Goal: Task Accomplishment & Management: Manage account settings

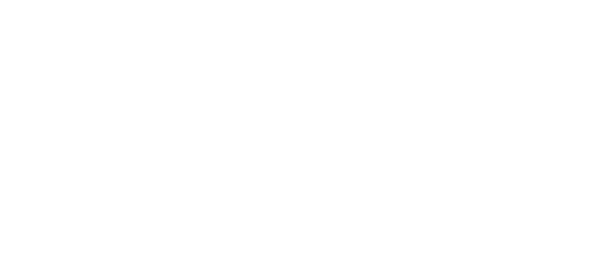
scroll to position [207, 0]
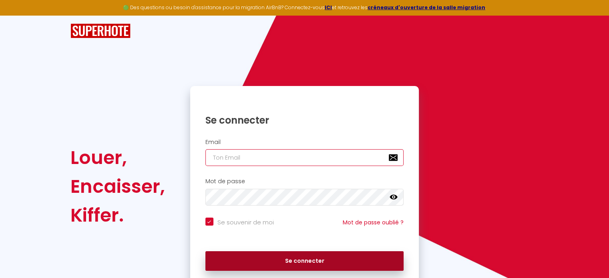
type input "[EMAIL_ADDRESS][DOMAIN_NAME]"
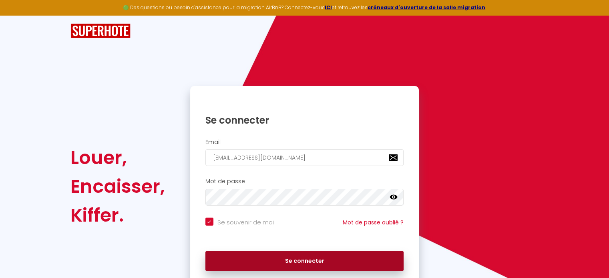
click at [307, 260] on button "Se connecter" at bounding box center [304, 261] width 199 height 20
checkbox input "true"
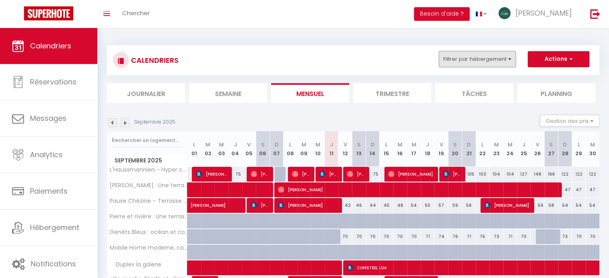
click at [452, 64] on button "Filtrer par hébergement" at bounding box center [477, 59] width 77 height 16
click at [554, 57] on button "Actions" at bounding box center [559, 59] width 62 height 16
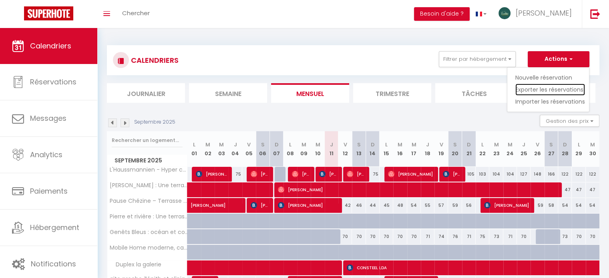
click at [535, 88] on link "Exporter les réservations" at bounding box center [550, 90] width 70 height 12
type input "[EMAIL_ADDRESS][DOMAIN_NAME]"
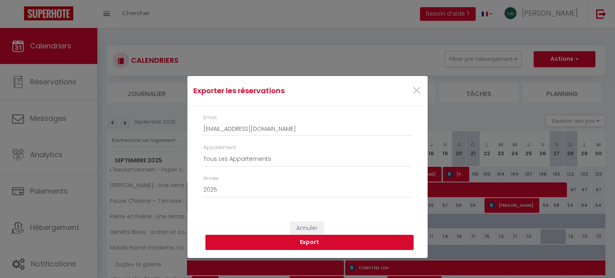
click at [269, 241] on button "Export" at bounding box center [309, 242] width 208 height 15
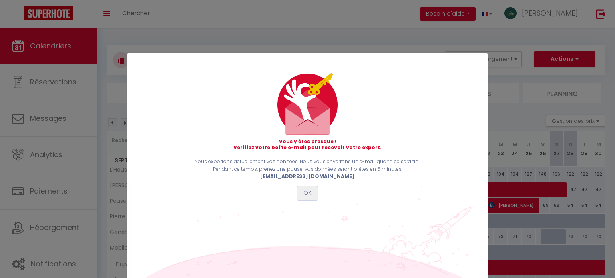
click at [299, 193] on button "OK" at bounding box center [307, 194] width 20 height 14
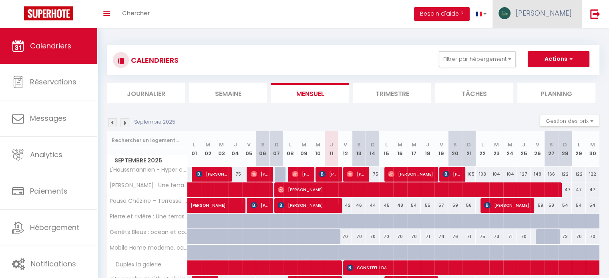
click at [558, 10] on span "[PERSON_NAME]" at bounding box center [544, 13] width 56 height 10
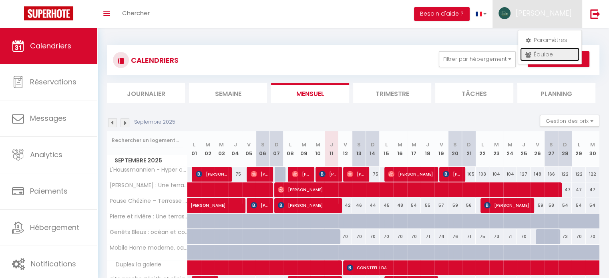
click at [533, 53] on link "Équipe" at bounding box center [549, 55] width 59 height 14
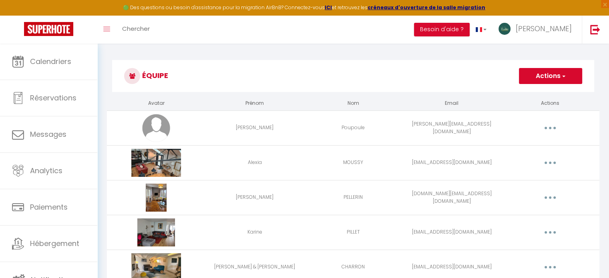
click at [558, 79] on button "Actions" at bounding box center [550, 76] width 63 height 16
click at [521, 92] on link "Ajouter un nouvel utilisateur" at bounding box center [534, 93] width 94 height 10
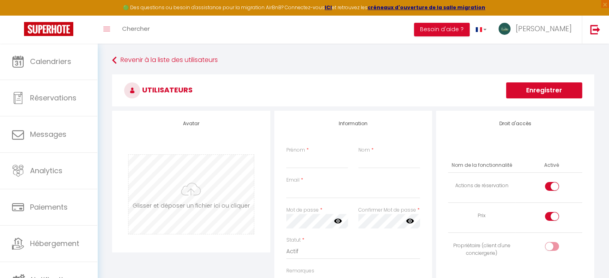
click at [206, 196] on input "file" at bounding box center [191, 194] width 125 height 79
type input "C:\fakepath\WhatsApp Image [DATE] 19.04.46 (2).jpeg"
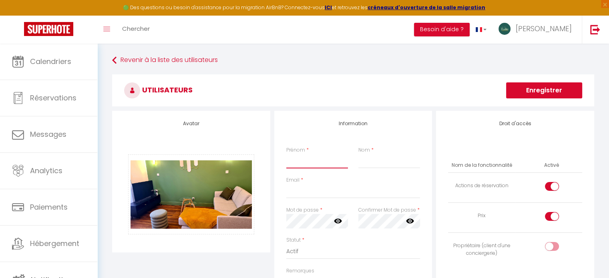
click at [320, 160] on input "Prénom" at bounding box center [317, 161] width 62 height 14
type input "Erevan"
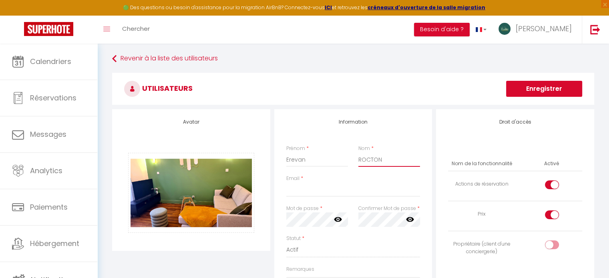
type input "ROCTON"
click at [317, 190] on input "Email" at bounding box center [353, 190] width 134 height 14
paste input "[EMAIL_ADDRESS][DOMAIN_NAME]"
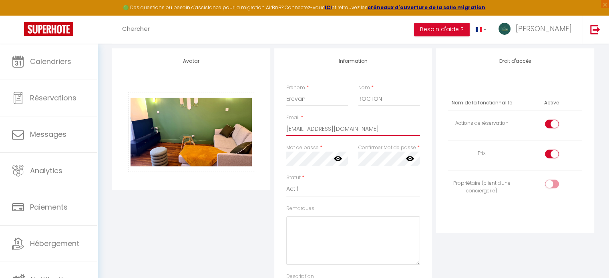
scroll to position [63, 0]
type input "[EMAIL_ADDRESS][DOMAIN_NAME]"
click at [554, 185] on input "checkbox" at bounding box center [559, 185] width 14 height 12
checkbox input "true"
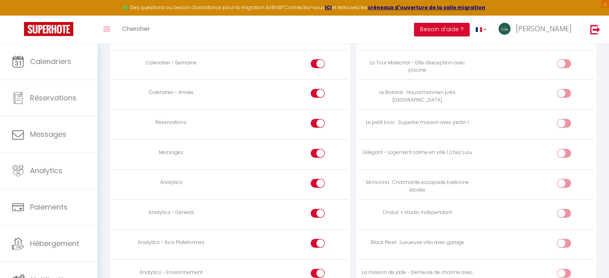
scroll to position [508, 0]
click at [320, 148] on input "checkbox" at bounding box center [324, 154] width 14 height 12
checkbox input "false"
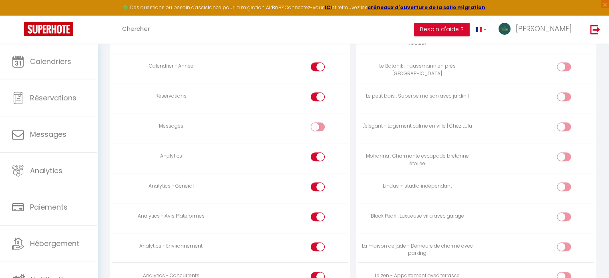
scroll to position [577, 0]
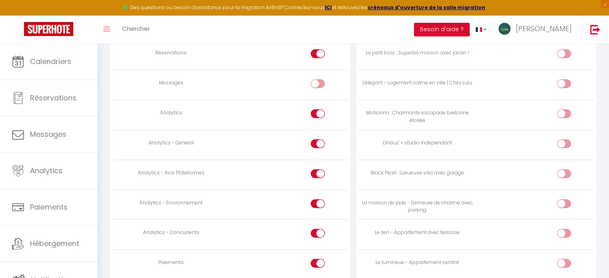
click at [316, 171] on div at bounding box center [318, 173] width 14 height 9
click at [317, 171] on input "checkbox" at bounding box center [324, 175] width 14 height 12
checkbox input "false"
click at [317, 199] on div at bounding box center [318, 203] width 14 height 9
click at [317, 199] on input "checkbox" at bounding box center [324, 205] width 14 height 12
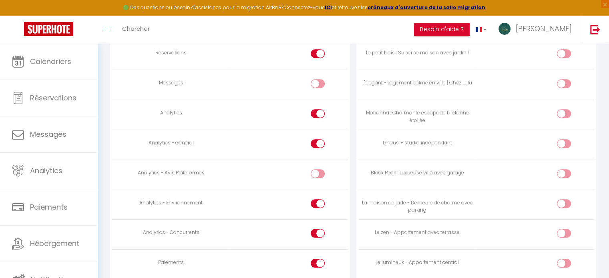
checkbox input "false"
click at [315, 229] on div at bounding box center [318, 233] width 14 height 9
click at [317, 229] on input "checkbox" at bounding box center [324, 235] width 14 height 12
checkbox input "false"
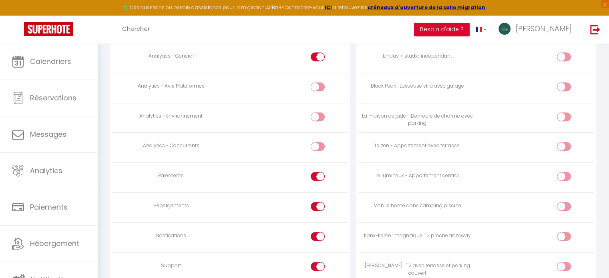
scroll to position [673, 0]
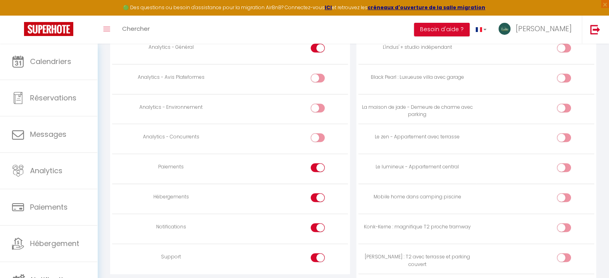
click at [319, 165] on input "checkbox" at bounding box center [324, 169] width 14 height 12
checkbox input "false"
click at [319, 187] on td at bounding box center [289, 199] width 118 height 30
click at [319, 195] on input "checkbox" at bounding box center [324, 199] width 14 height 12
checkbox input "false"
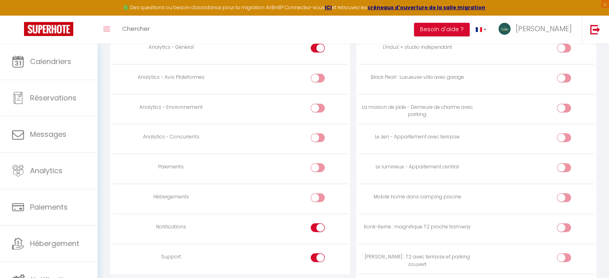
click at [316, 224] on div at bounding box center [318, 227] width 14 height 9
click at [317, 224] on input "checkbox" at bounding box center [324, 229] width 14 height 12
checkbox input "false"
click at [316, 253] on div at bounding box center [318, 257] width 14 height 9
click at [317, 253] on input "checkbox" at bounding box center [324, 259] width 14 height 12
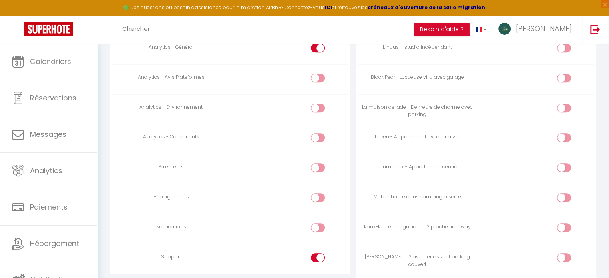
checkbox input "false"
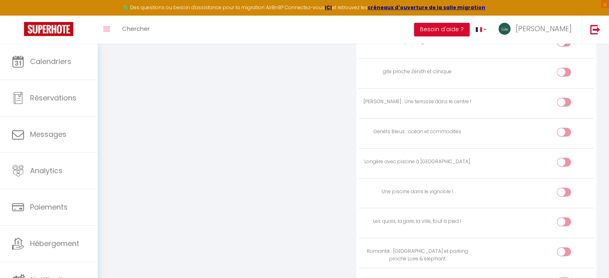
scroll to position [1547, 0]
click at [567, 218] on input "checkbox" at bounding box center [571, 224] width 14 height 12
checkbox input "true"
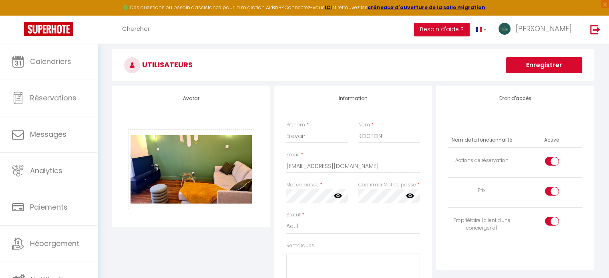
scroll to position [0, 0]
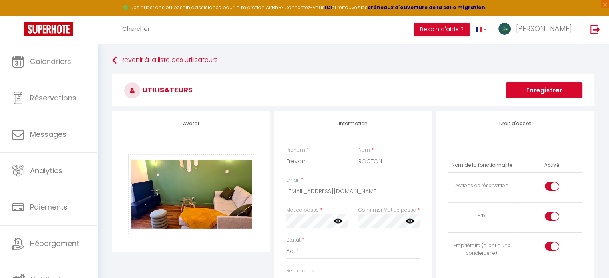
click at [535, 89] on button "Enregistrer" at bounding box center [544, 90] width 76 height 16
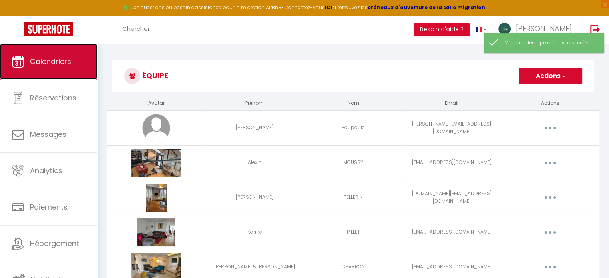
click at [52, 72] on link "Calendriers" at bounding box center [48, 62] width 97 height 36
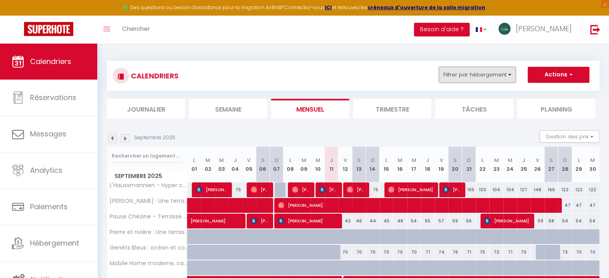
click at [484, 81] on button "Filtrer par hébergement" at bounding box center [477, 75] width 77 height 16
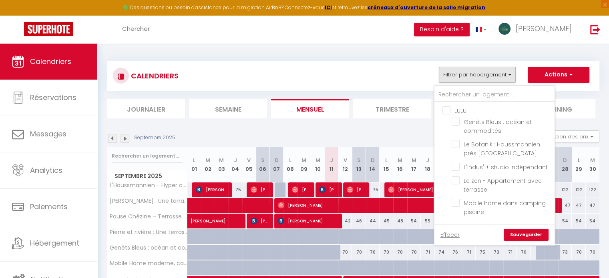
click at [448, 109] on input "LULU" at bounding box center [502, 110] width 120 height 8
checkbox input "true"
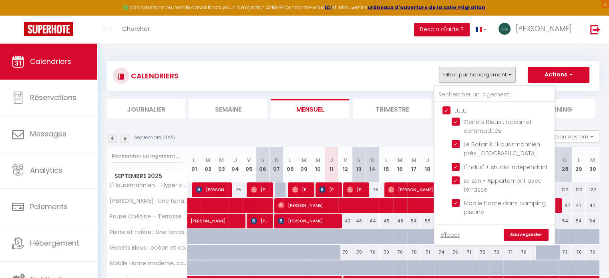
checkbox input "true"
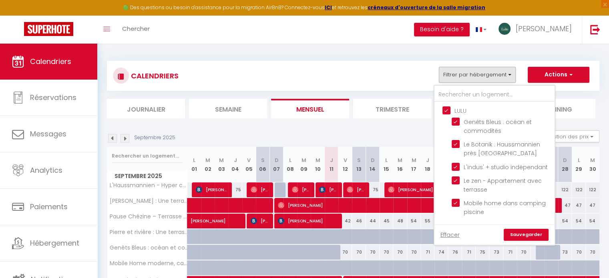
checkbox input "false"
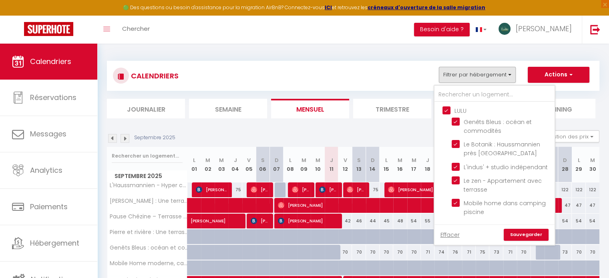
checkbox input "false"
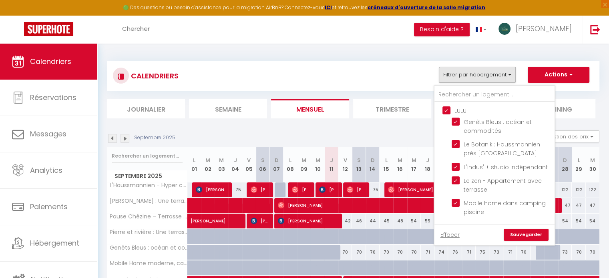
checkbox input "false"
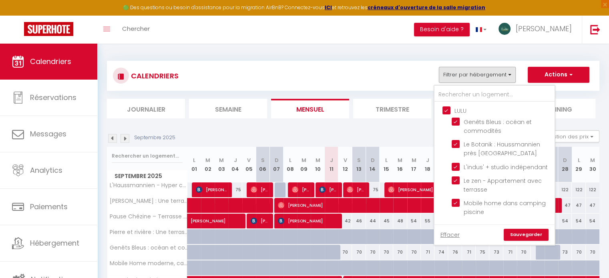
checkbox input "false"
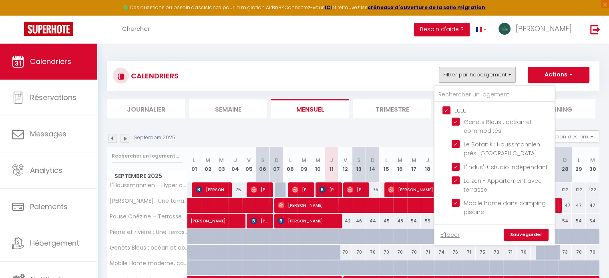
checkbox input "false"
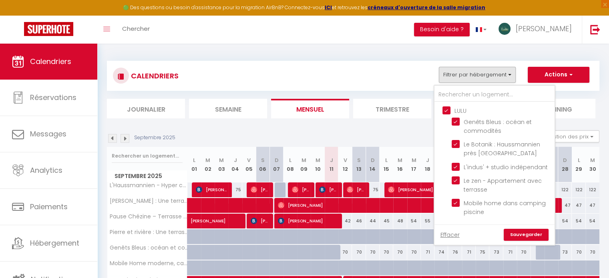
checkbox input "false"
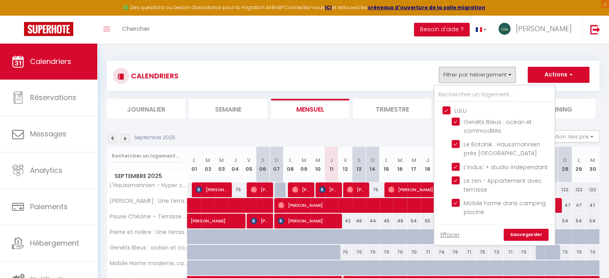
checkbox input "true"
checkbox input "false"
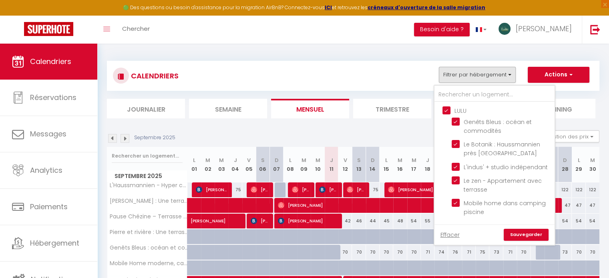
checkbox input "false"
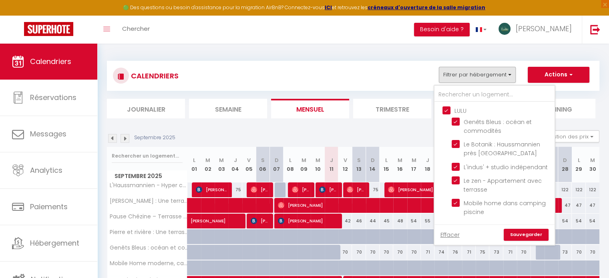
checkbox input "false"
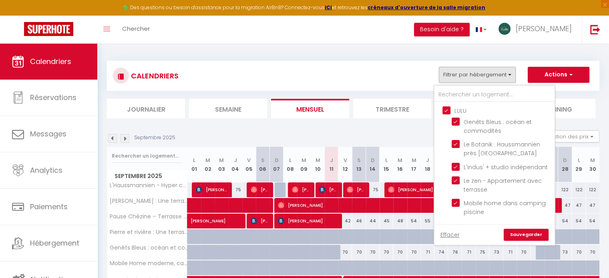
click at [448, 109] on input "LULU" at bounding box center [502, 110] width 120 height 8
checkbox input "false"
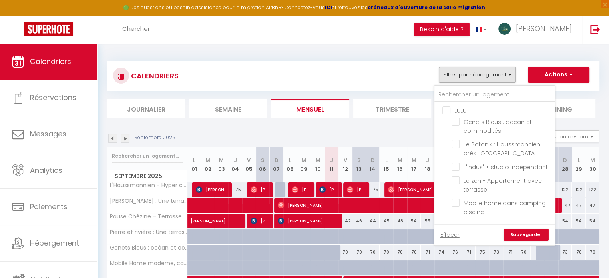
checkbox input "false"
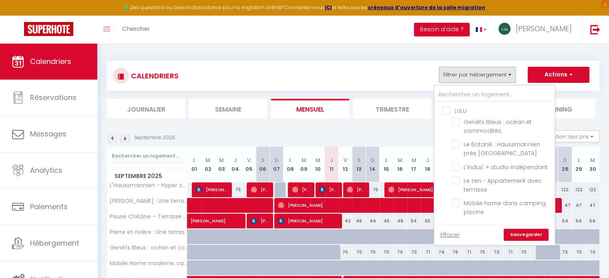
checkbox input "false"
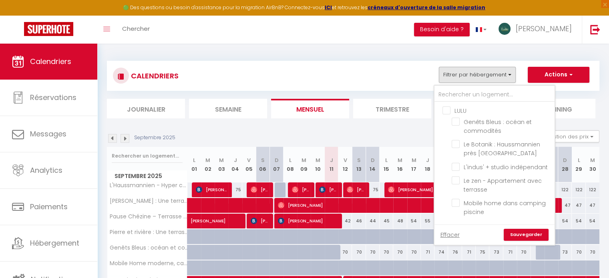
checkbox input "false"
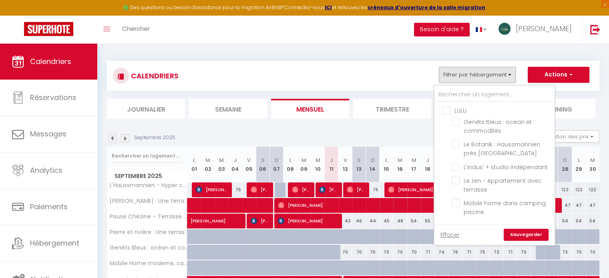
checkbox input "false"
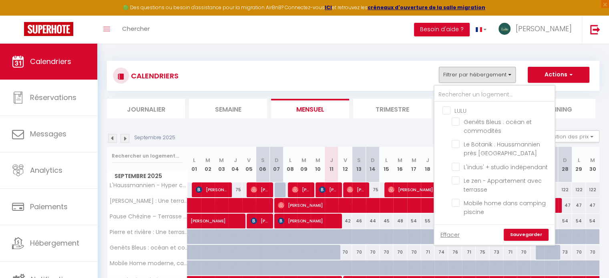
checkbox input "false"
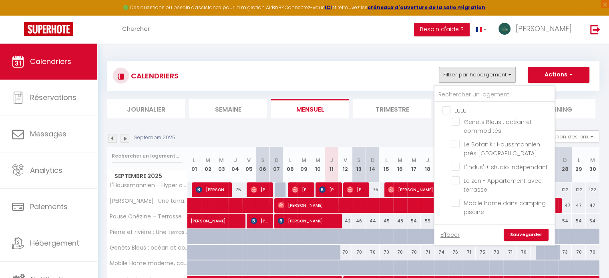
checkbox input "false"
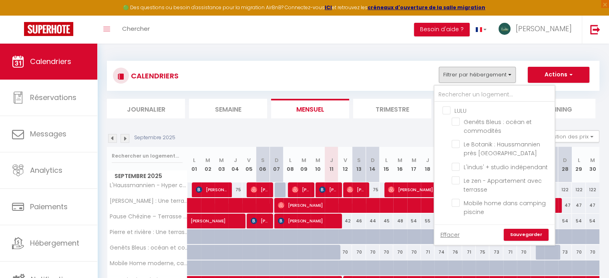
checkbox input "false"
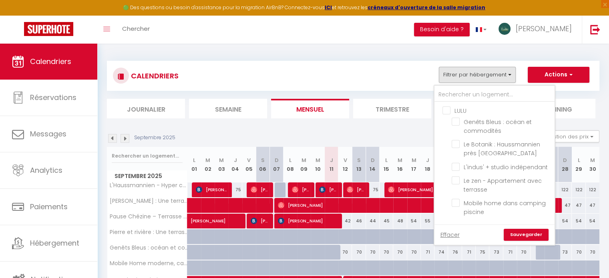
checkbox input "false"
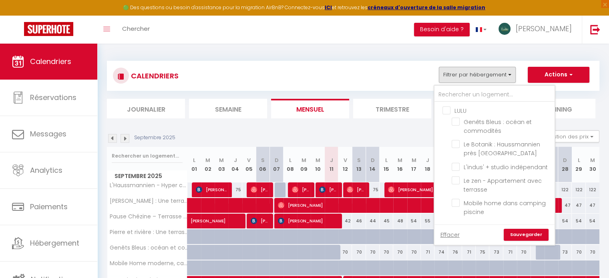
checkbox input "false"
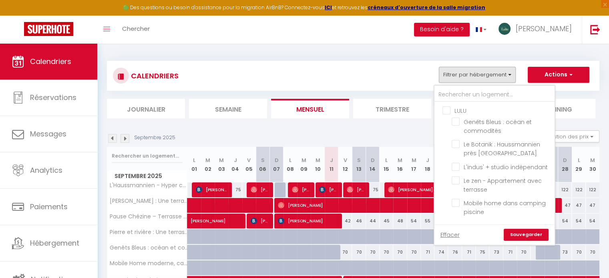
checkbox input "false"
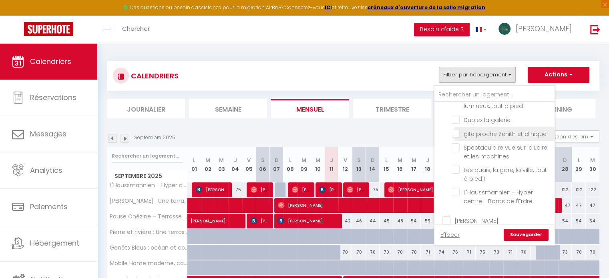
scroll to position [1145, 0]
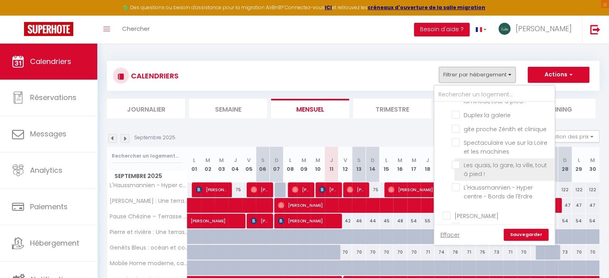
click at [455, 161] on input "Les quais, la gare, la ville, tout à pied !" at bounding box center [502, 165] width 100 height 8
checkbox input "true"
checkbox input "false"
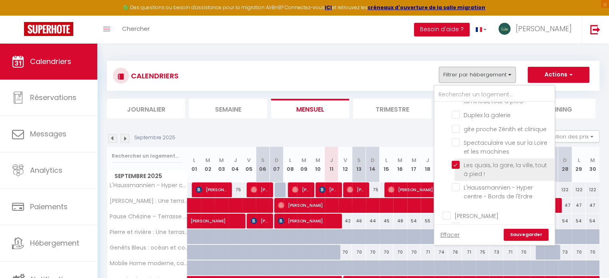
checkbox input "false"
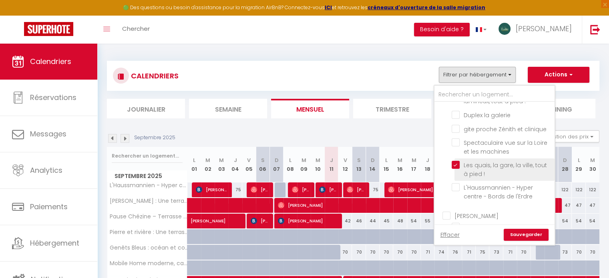
checkbox input "false"
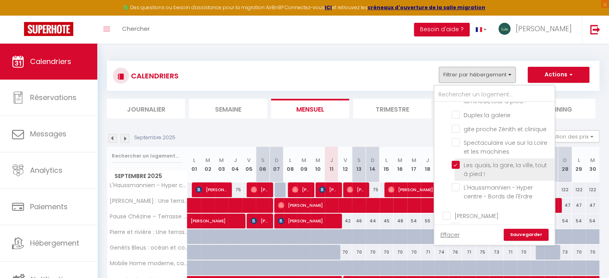
checkbox input "false"
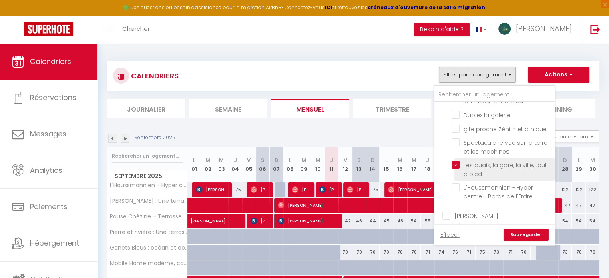
checkbox input "false"
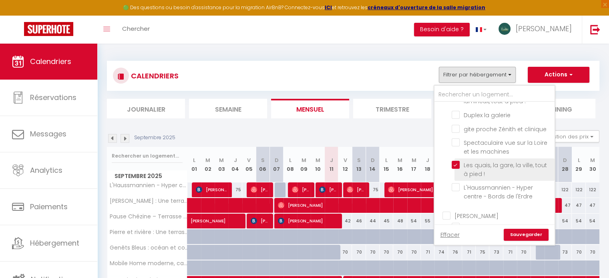
checkbox input "false"
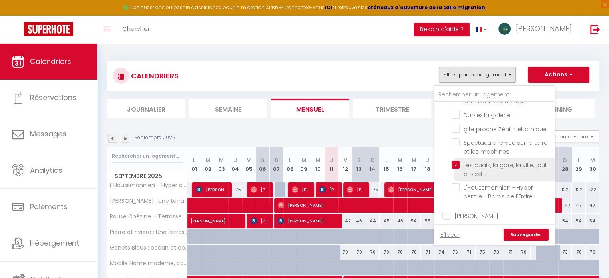
checkbox input "false"
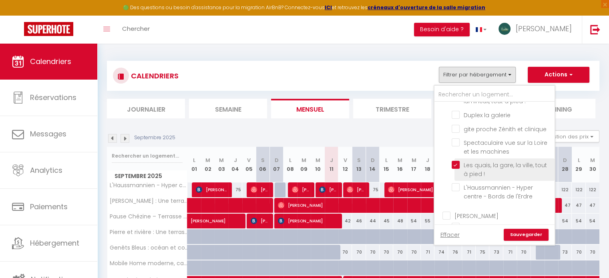
checkbox input "false"
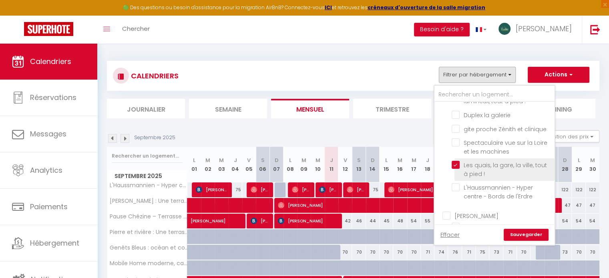
checkbox input "false"
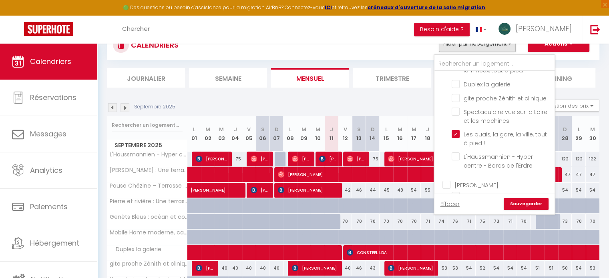
scroll to position [14, 0]
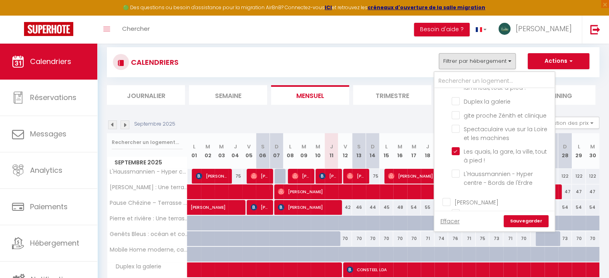
click at [522, 221] on link "Sauvegarder" at bounding box center [526, 221] width 45 height 12
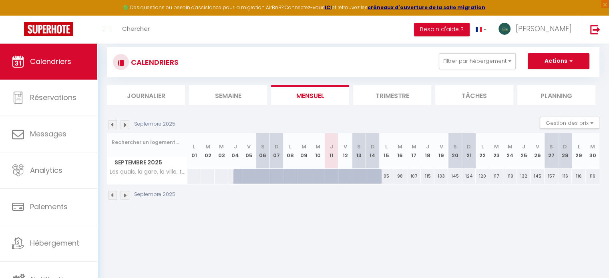
click at [127, 193] on img at bounding box center [125, 195] width 9 height 9
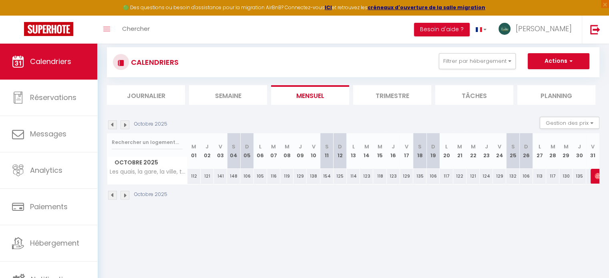
click at [127, 193] on img at bounding box center [125, 195] width 9 height 9
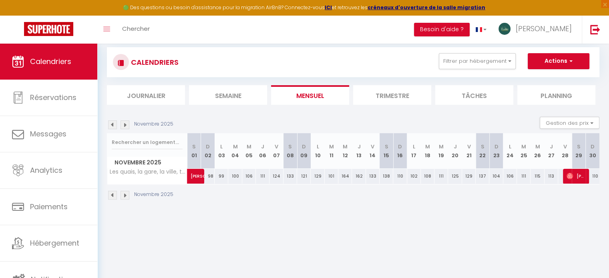
click at [115, 195] on img at bounding box center [112, 195] width 9 height 9
